Goal: Task Accomplishment & Management: Manage account settings

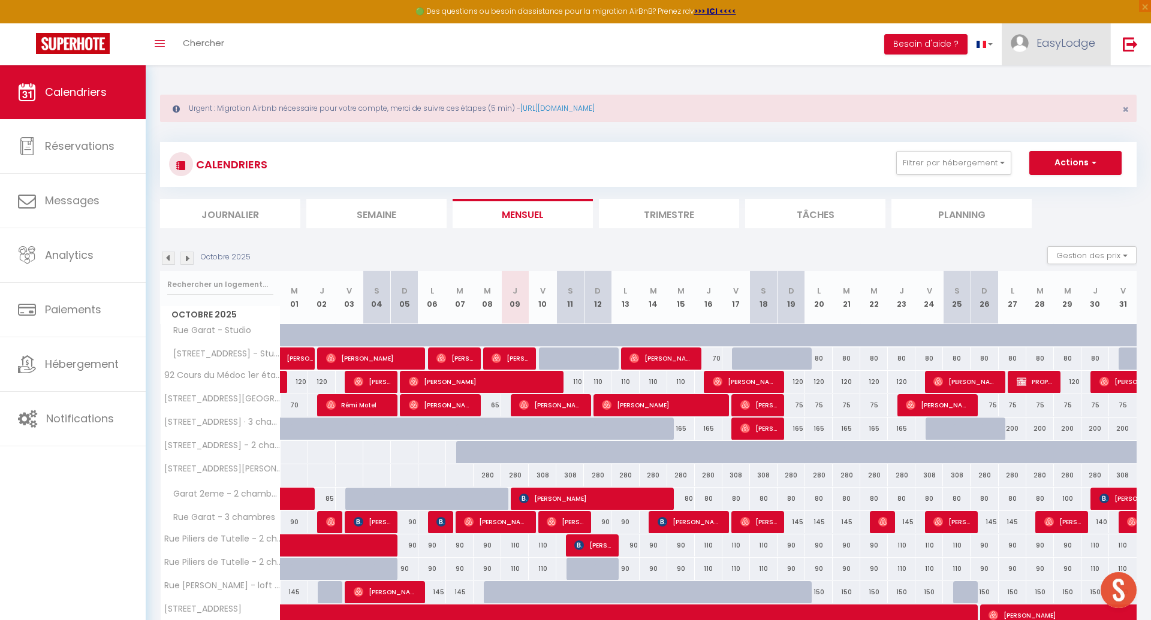
click at [1041, 55] on link "EasyLodge" at bounding box center [1055, 44] width 108 height 42
click at [1065, 79] on link "Paramètres" at bounding box center [1062, 83] width 89 height 20
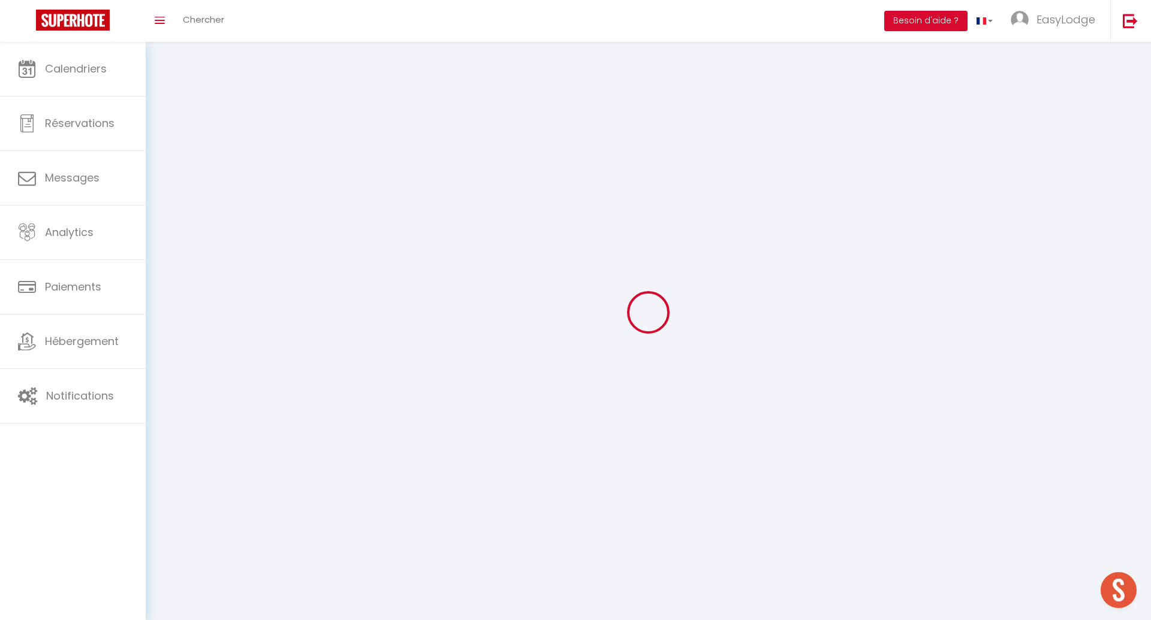
type input "EasyLodge"
type input "Conciergerie"
type input "0614370955"
type input "[STREET_ADDRESS][PERSON_NAME]"
type input "33000"
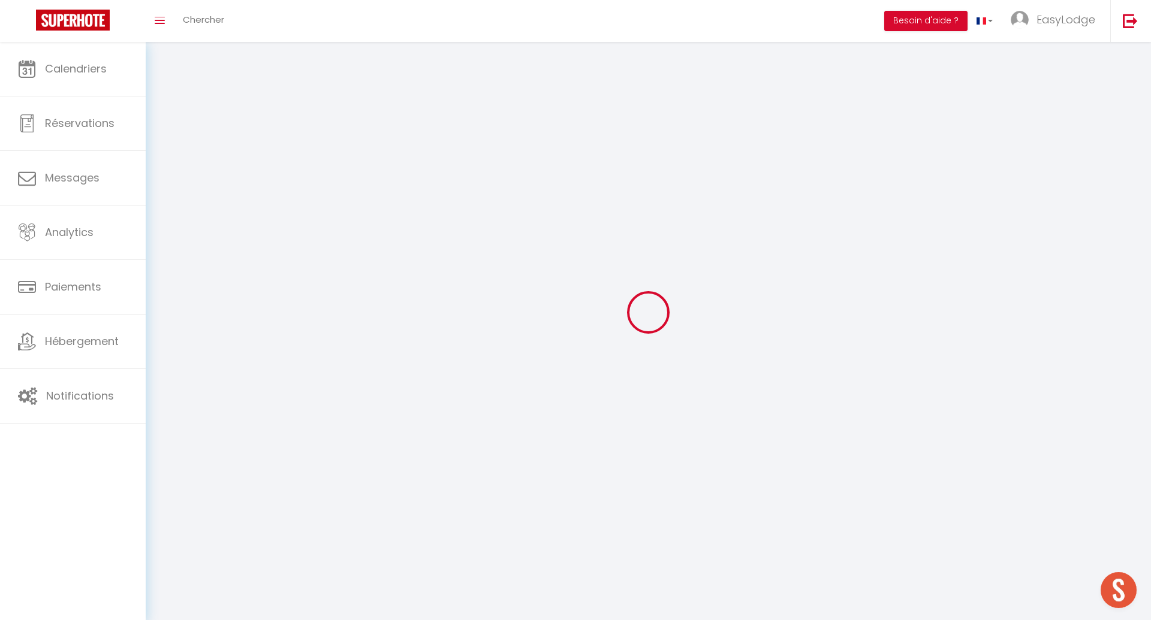
type input "[GEOGRAPHIC_DATA]"
select select "28"
type input "M6crnxrkaZ5dMDZLIprHGIGke"
type input "mmeYXgyqiavEkiq9mbek4eVVt"
select select "fr"
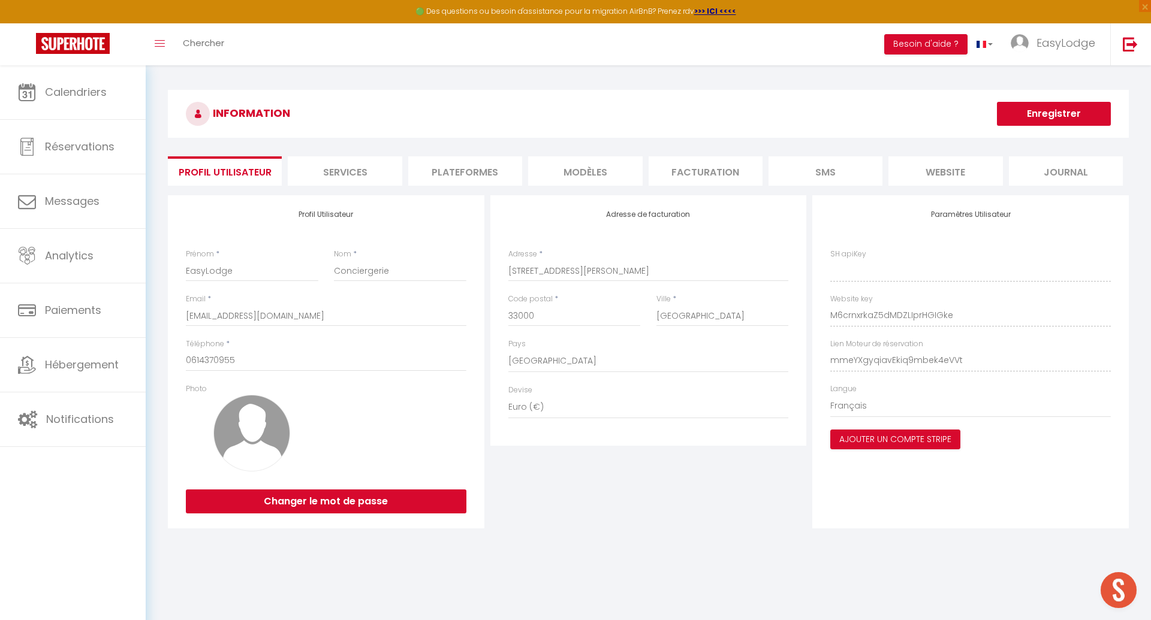
type input "M6crnxrkaZ5dMDZLIprHGIGke"
type input "mmeYXgyqiavEkiq9mbek4eVVt"
type input "[URL][DOMAIN_NAME]"
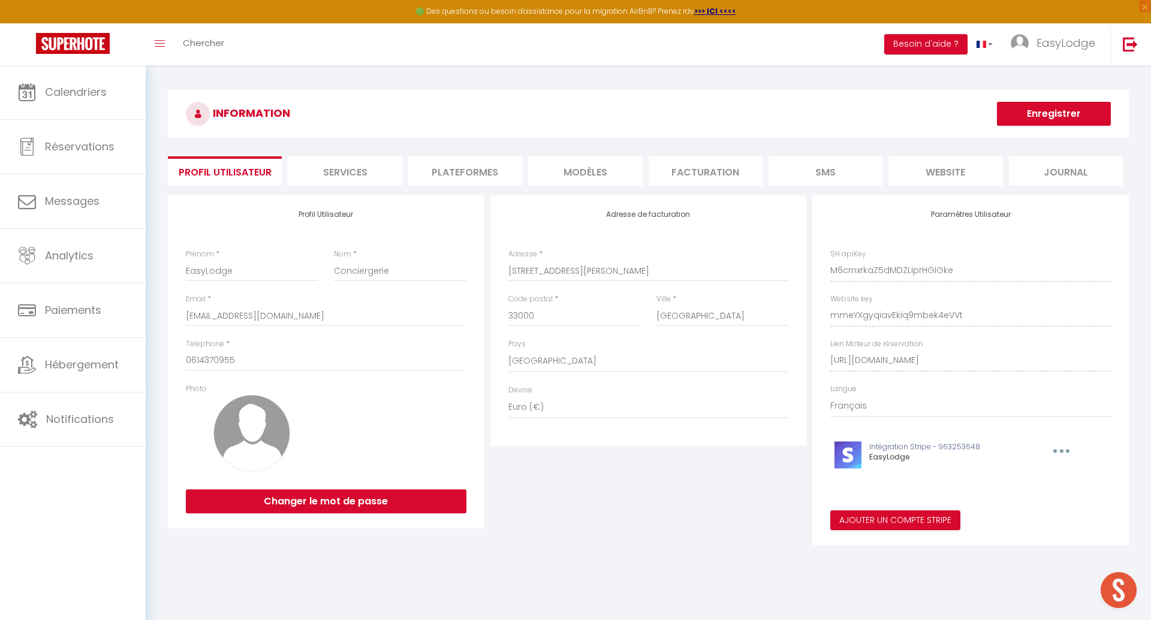
click at [450, 167] on li "Plateformes" at bounding box center [465, 170] width 114 height 29
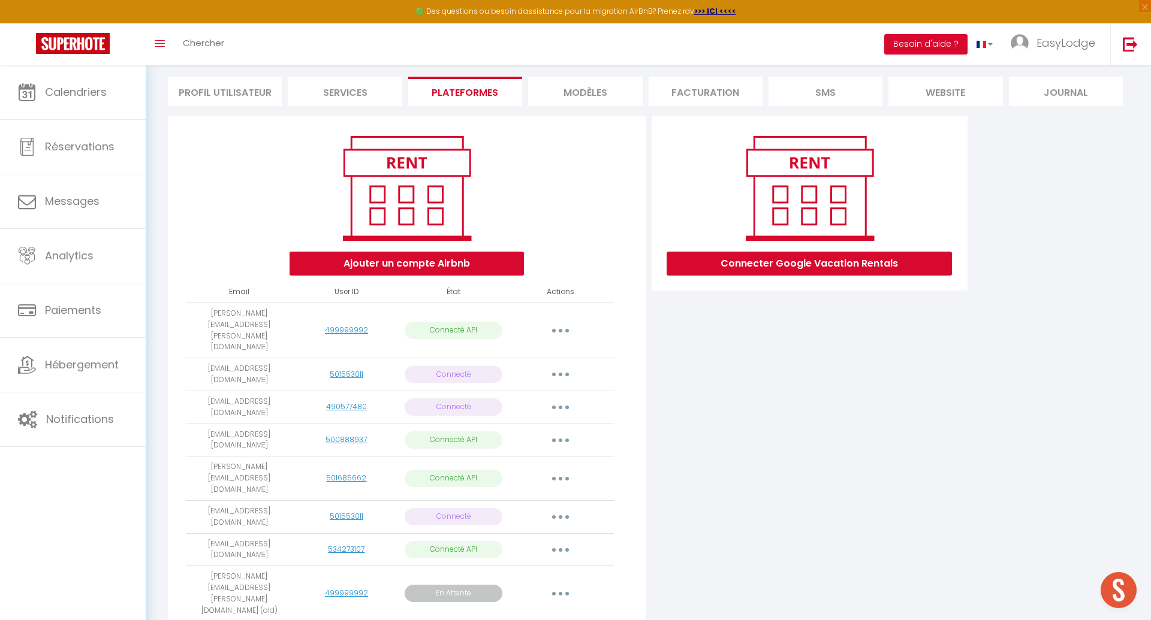
scroll to position [93, 0]
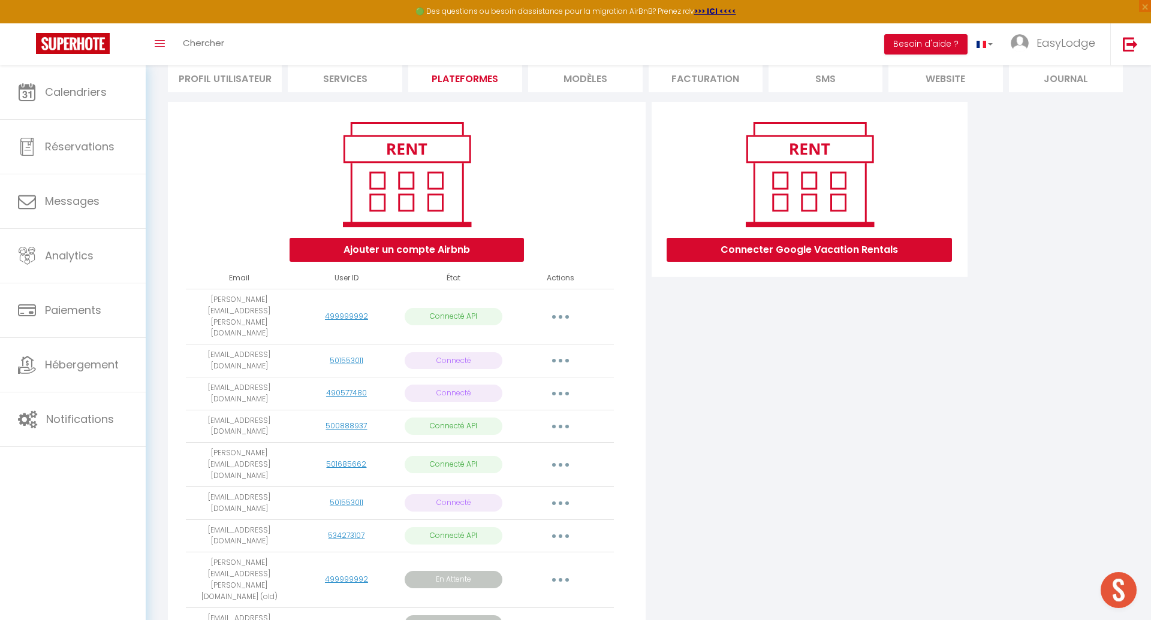
click at [568, 615] on button "button" at bounding box center [561, 624] width 34 height 19
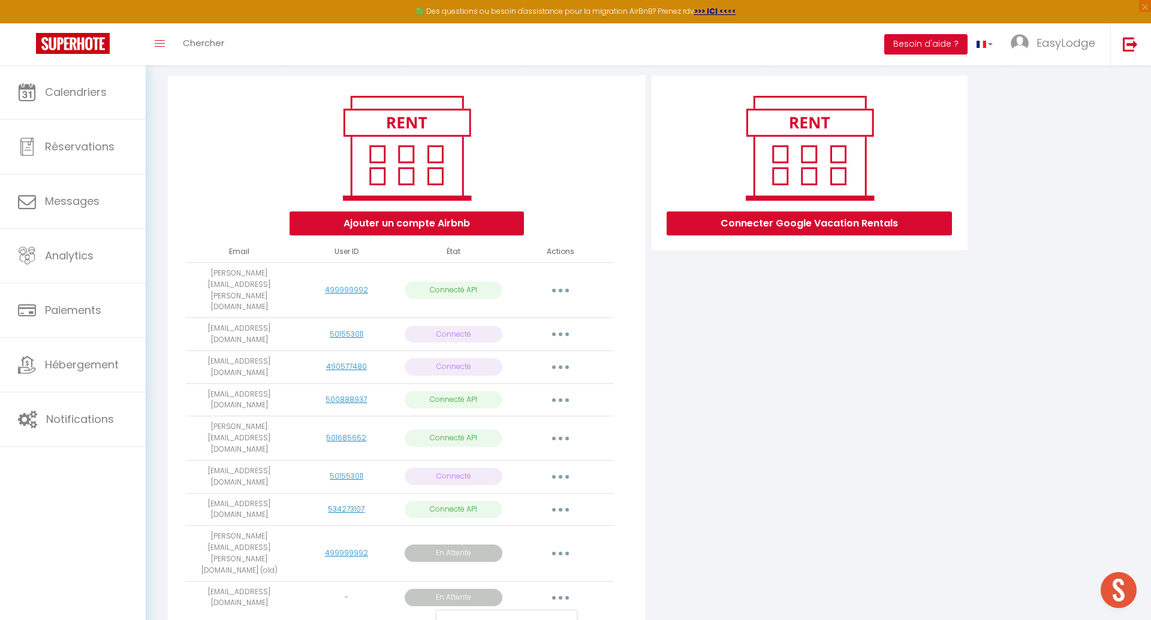
click at [758, 514] on div "Connecter Google Vacation Rentals" at bounding box center [809, 360] width 322 height 569
